Goal: Find specific page/section: Find specific page/section

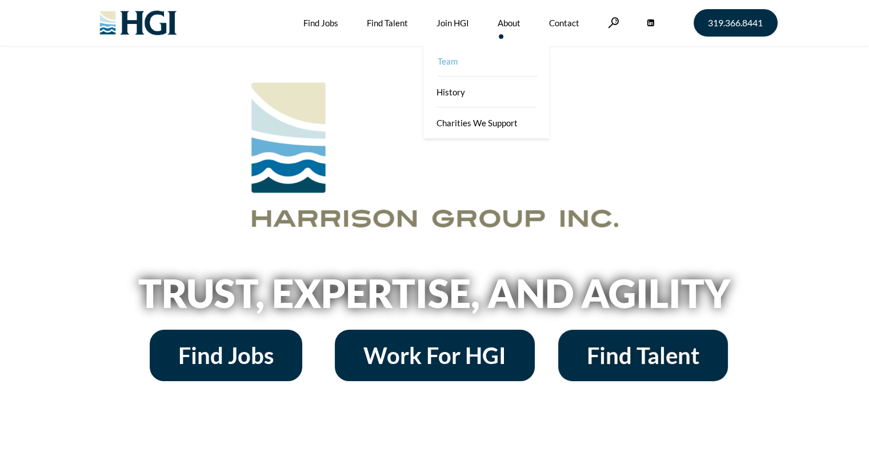
click at [448, 60] on link "Team" at bounding box center [487, 61] width 126 height 31
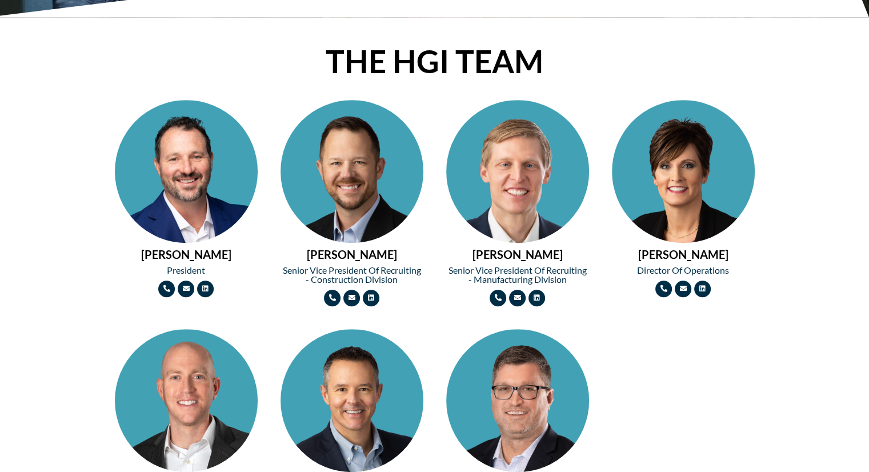
scroll to position [457, 0]
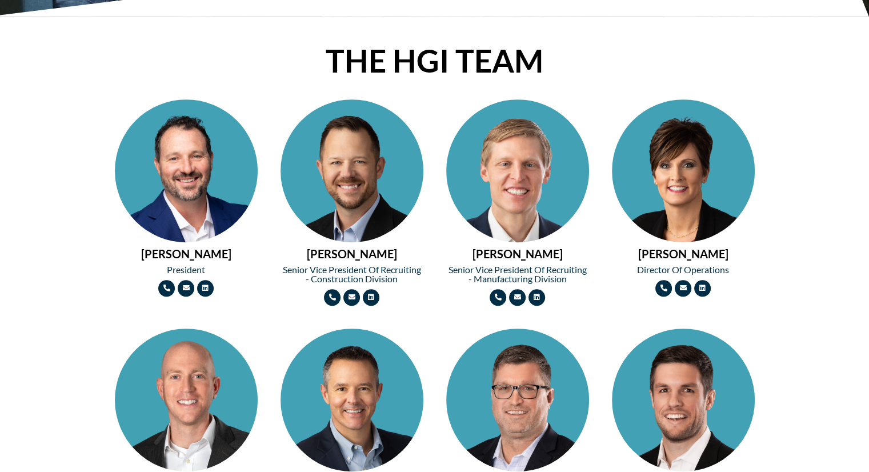
click at [215, 166] on img at bounding box center [186, 206] width 143 height 214
click at [173, 165] on img at bounding box center [186, 206] width 143 height 214
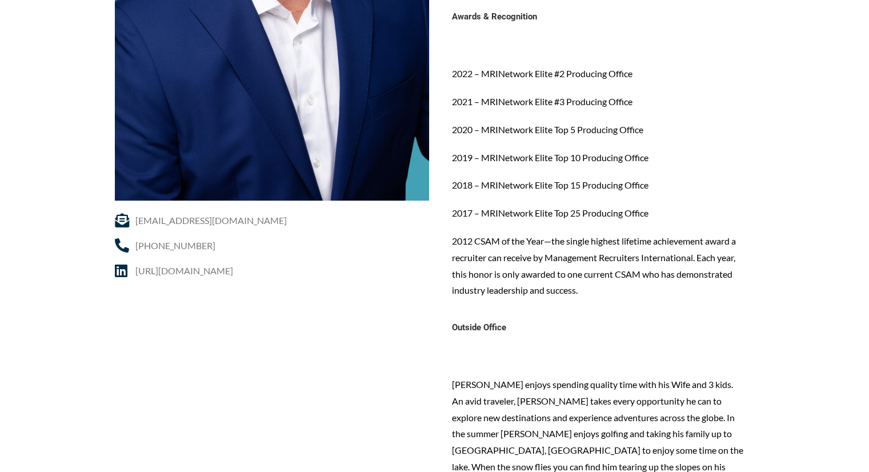
scroll to position [400, 0]
